Goal: Navigation & Orientation: Find specific page/section

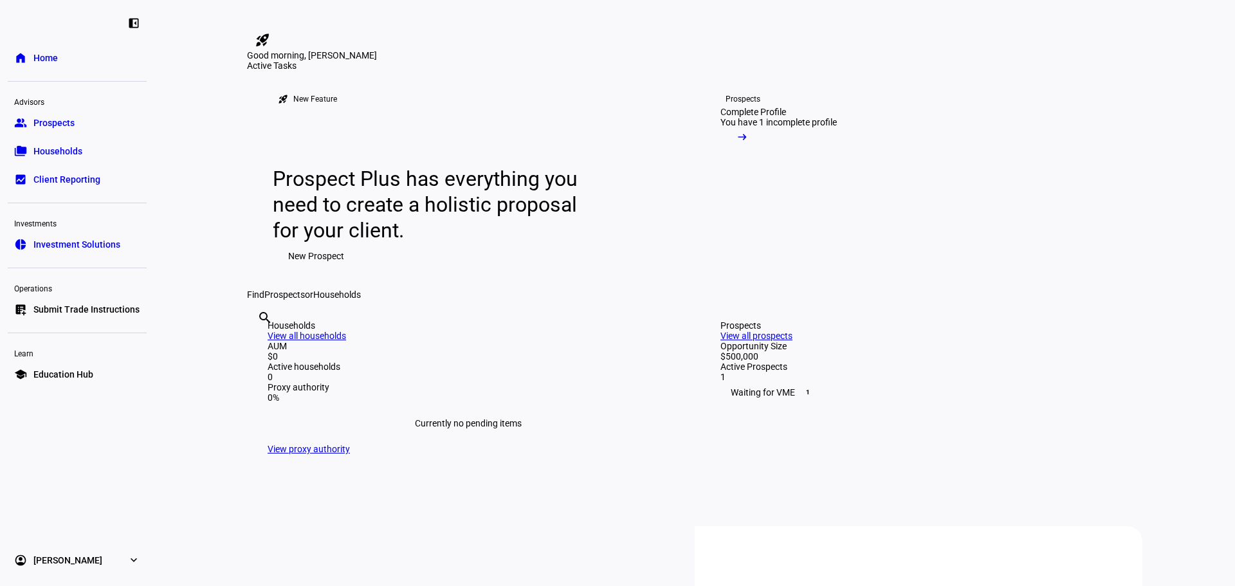
click at [81, 122] on link "group Prospects" at bounding box center [77, 123] width 139 height 26
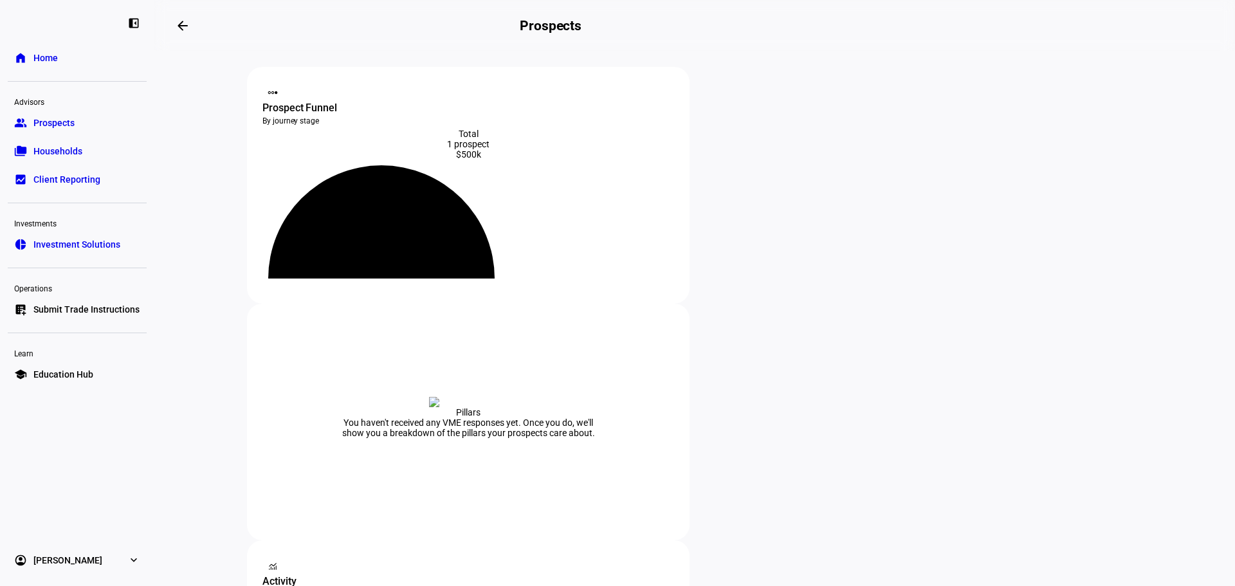
click at [80, 163] on link "folder_copy Households" at bounding box center [77, 151] width 139 height 26
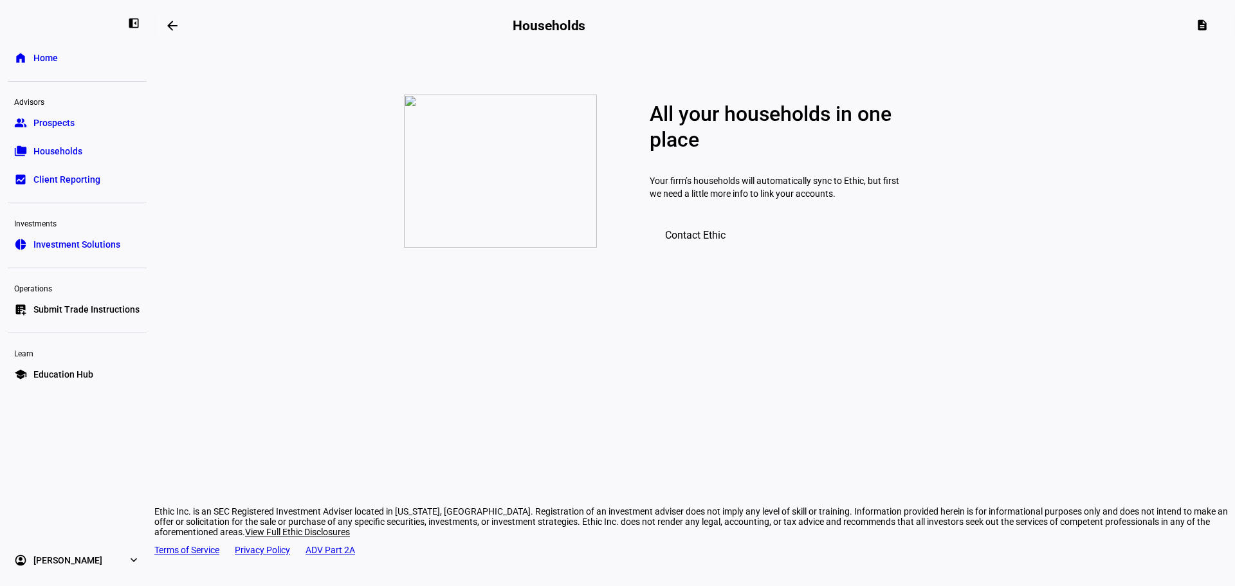
click at [82, 181] on span "Client Reporting" at bounding box center [66, 179] width 67 height 13
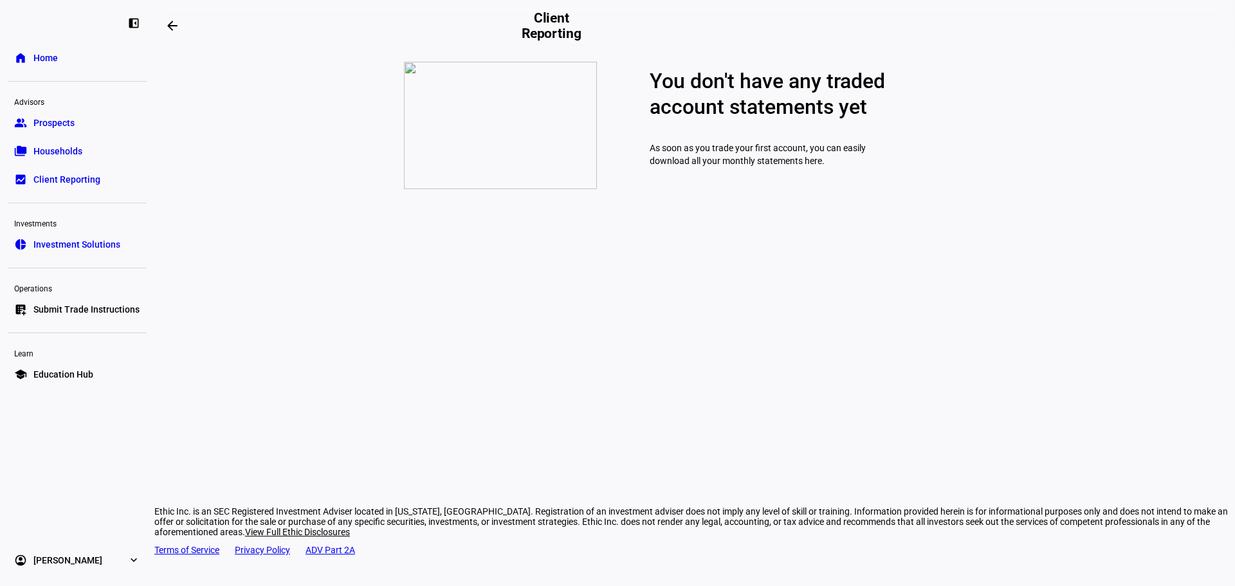
click at [63, 127] on span "Prospects" at bounding box center [53, 122] width 41 height 13
